Goal: Information Seeking & Learning: Learn about a topic

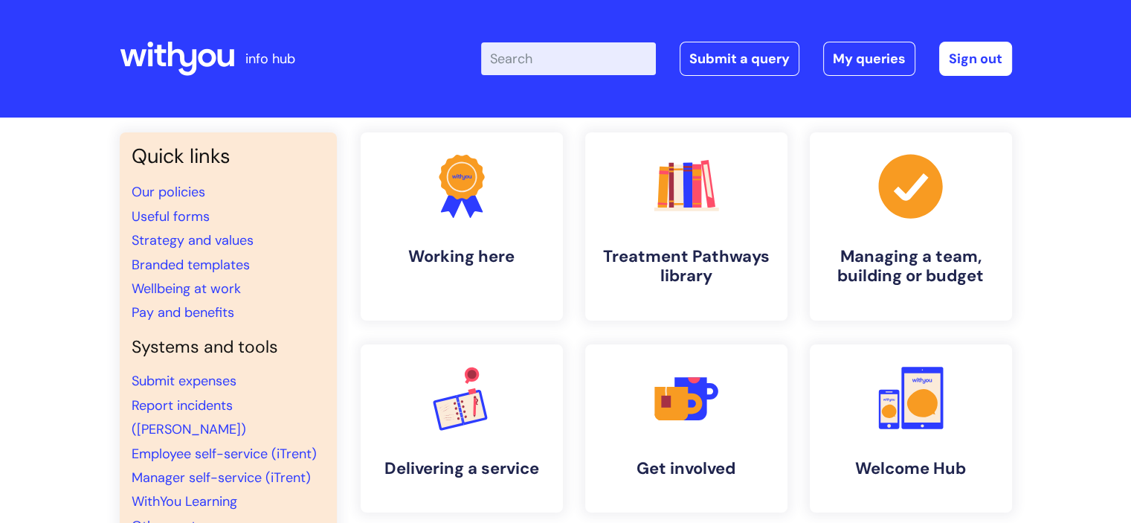
click at [544, 62] on input "Enter your search term here..." at bounding box center [568, 58] width 175 height 33
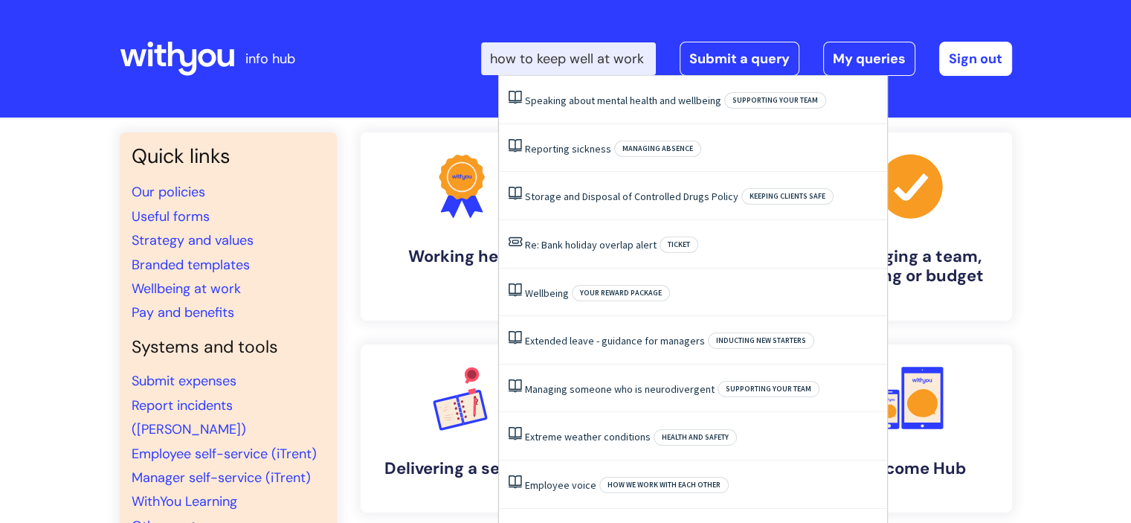
scroll to position [0, 14]
type input "how to keep well at work"
click button "Search" at bounding box center [0, 0] width 0 height 0
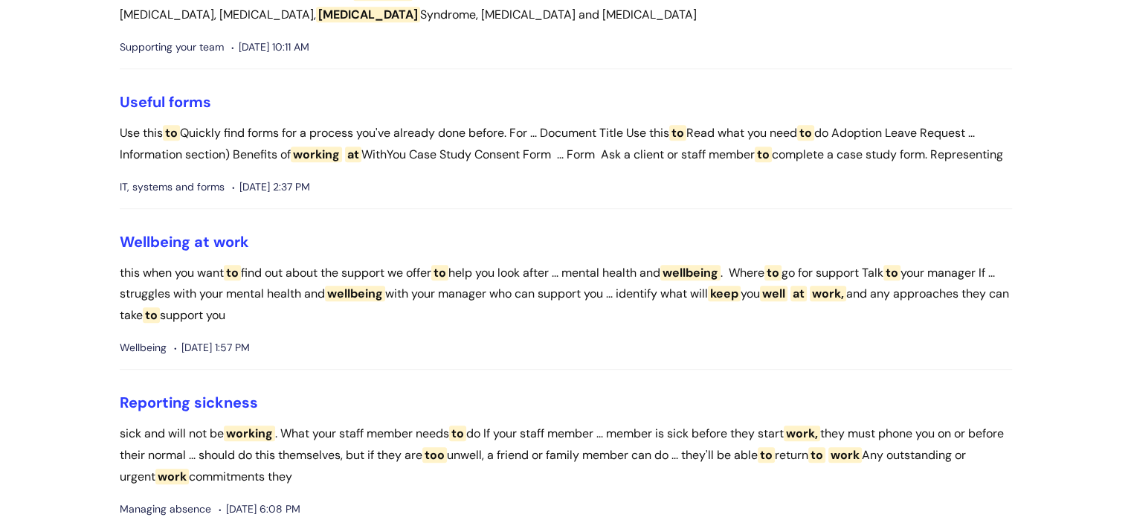
scroll to position [723, 0]
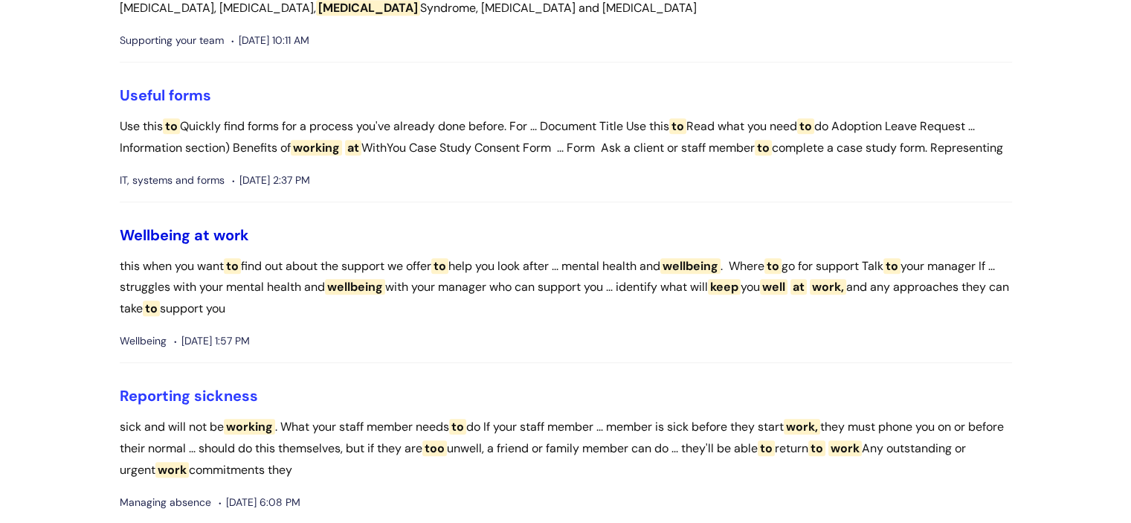
click at [217, 245] on span "work" at bounding box center [231, 234] width 36 height 19
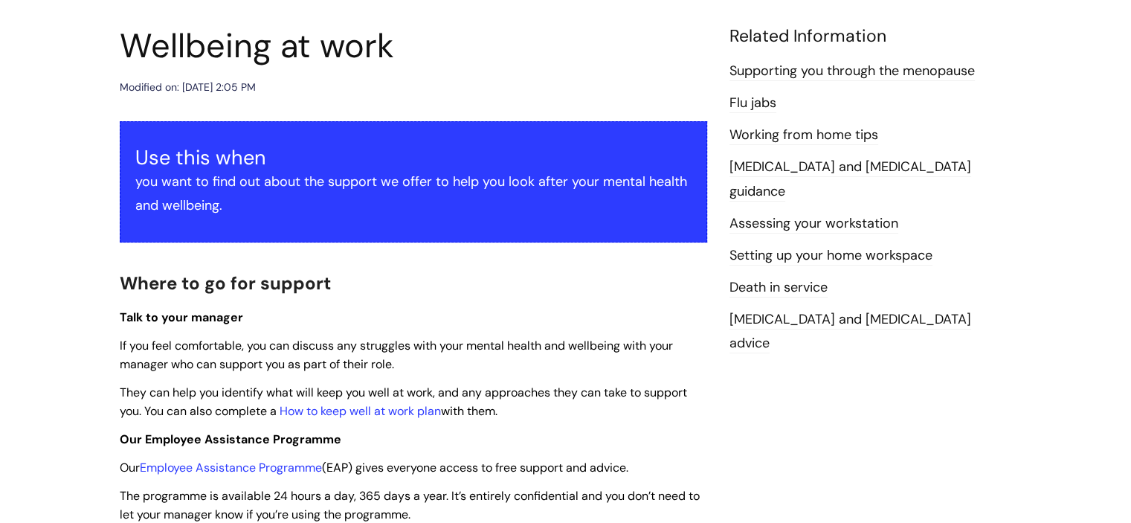
scroll to position [171, 0]
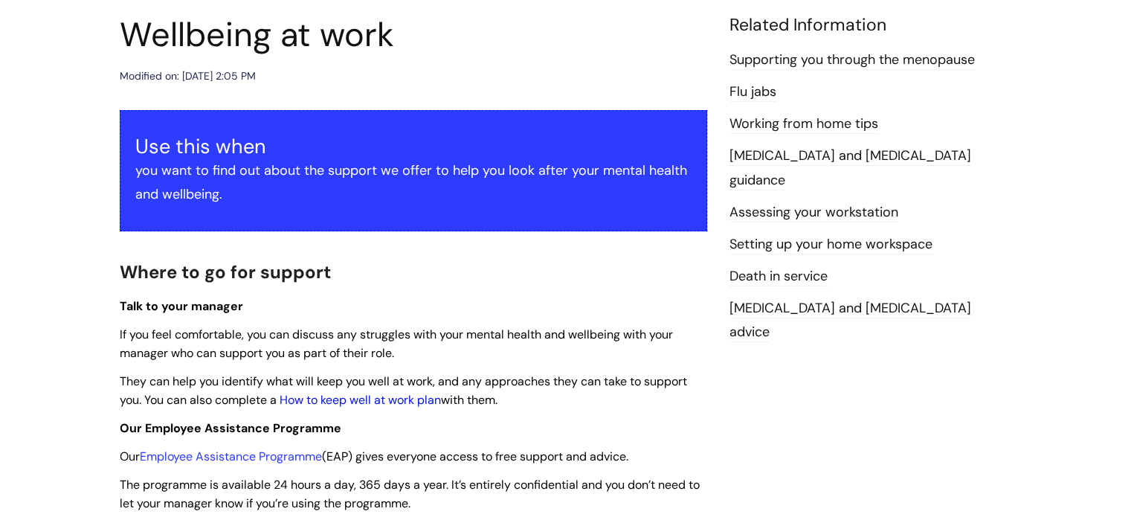
click at [336, 399] on link "How to keep well at work plan" at bounding box center [360, 400] width 161 height 16
